Goal: Transaction & Acquisition: Download file/media

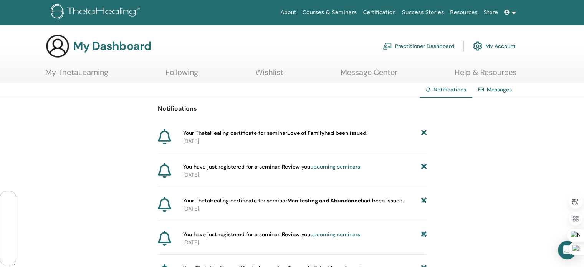
click at [315, 129] on span "Your ThetaHealing certificate for seminar Love of Family had been issued." at bounding box center [275, 133] width 184 height 8
click at [262, 132] on span "Your ThetaHealing certificate for seminar Love of Family had been issued." at bounding box center [275, 133] width 184 height 8
click at [232, 137] on p "2025-07-24" at bounding box center [304, 141] width 243 height 8
click at [394, 12] on link "Certification" at bounding box center [379, 12] width 39 height 14
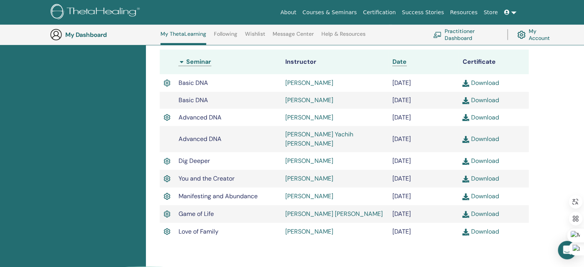
scroll to position [174, 0]
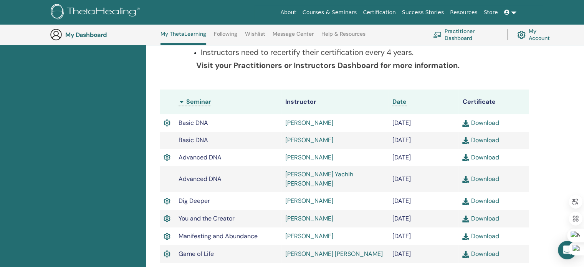
click at [495, 121] on link "Download" at bounding box center [480, 123] width 36 height 8
click at [491, 141] on link "Download" at bounding box center [480, 140] width 36 height 8
click at [488, 158] on link "Download" at bounding box center [480, 157] width 36 height 8
click at [484, 175] on link "Download" at bounding box center [480, 179] width 36 height 8
click at [484, 197] on link "Download" at bounding box center [480, 201] width 36 height 8
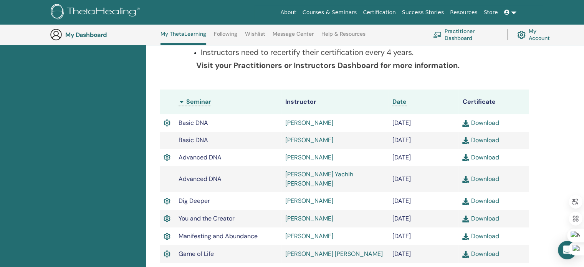
click at [483, 214] on link "Download" at bounding box center [480, 218] width 36 height 8
click at [480, 232] on link "Download" at bounding box center [480, 236] width 36 height 8
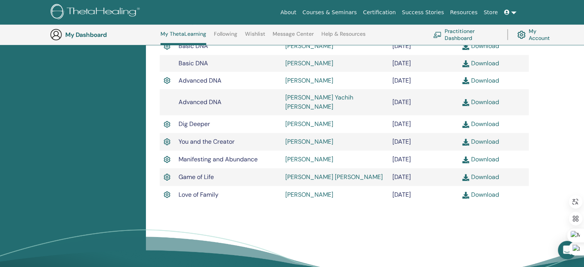
click at [482, 120] on link "Download" at bounding box center [480, 124] width 36 height 8
click at [492, 137] on link "Download" at bounding box center [480, 141] width 36 height 8
click at [485, 155] on link "Download" at bounding box center [480, 159] width 36 height 8
click at [482, 173] on link "Download" at bounding box center [480, 177] width 36 height 8
click at [487, 190] on link "Download" at bounding box center [480, 194] width 36 height 8
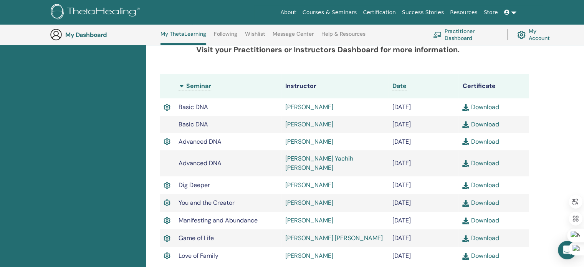
scroll to position [183, 0]
